Goal: Task Accomplishment & Management: Manage account settings

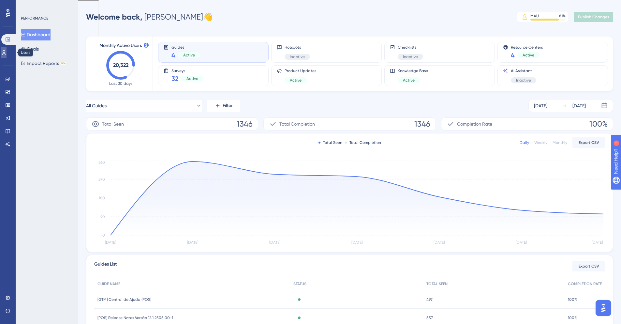
click at [6, 50] on icon at bounding box center [3, 52] width 5 height 5
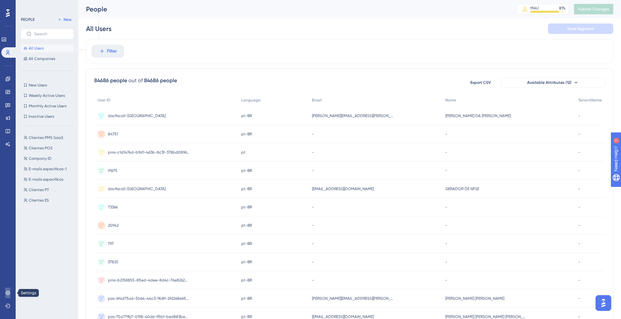
click at [10, 295] on icon at bounding box center [7, 292] width 5 height 5
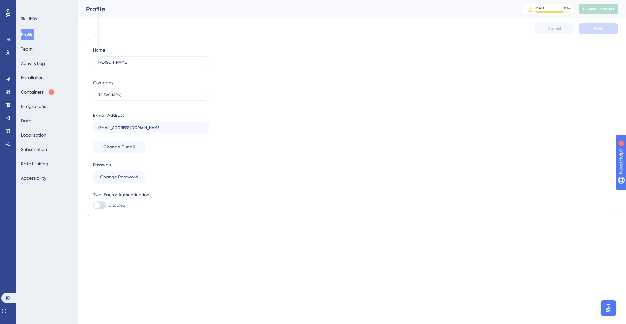
click at [44, 46] on div "Profile Team Activity Log Installation Containers Integrations Data Localizatio…" at bounding box center [47, 106] width 53 height 155
click at [28, 48] on button "Team" at bounding box center [27, 49] width 12 height 12
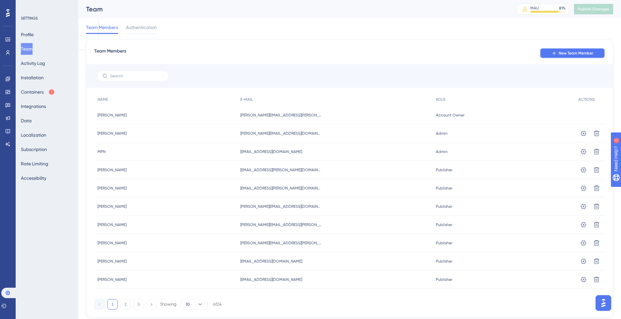
click at [578, 52] on span "New Team Member" at bounding box center [576, 53] width 35 height 5
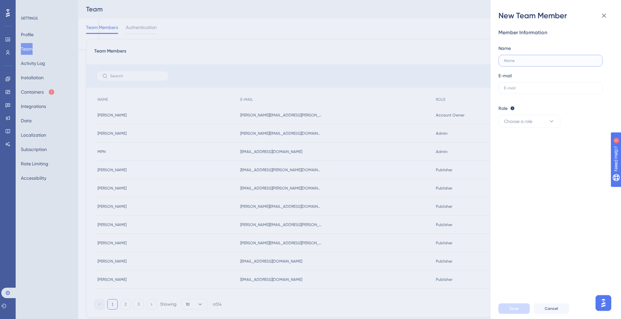
click at [521, 59] on input "text" at bounding box center [550, 60] width 93 height 5
type input "[PERSON_NAME]"
click at [517, 87] on input "text" at bounding box center [550, 88] width 93 height 5
type input "[PERSON_NAME][EMAIL_ADDRESS][PERSON_NAME][DOMAIN_NAME]"
click at [541, 123] on button "Choose a role" at bounding box center [529, 121] width 62 height 13
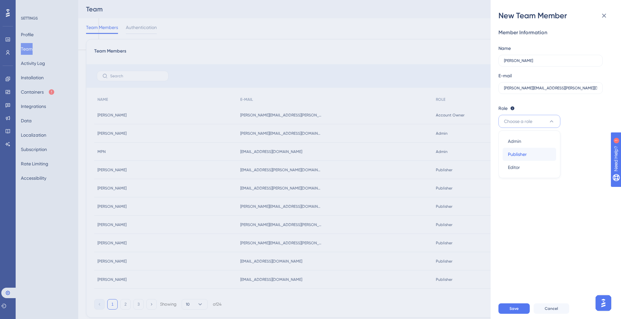
click at [539, 153] on div "Publisher Publisher" at bounding box center [529, 154] width 43 height 13
click at [512, 310] on button "Save" at bounding box center [513, 308] width 31 height 10
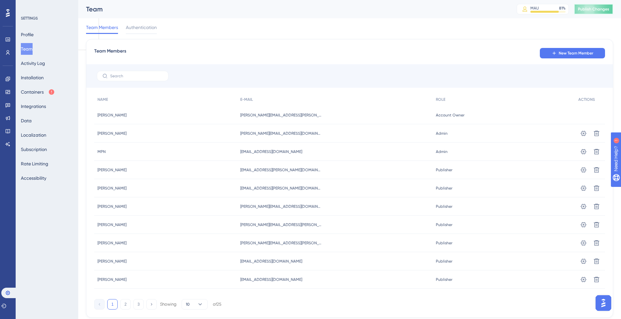
click at [594, 9] on button "Publish Changes" at bounding box center [593, 9] width 39 height 10
click at [7, 15] on icon at bounding box center [8, 13] width 4 height 8
